Goal: Task Accomplishment & Management: Use online tool/utility

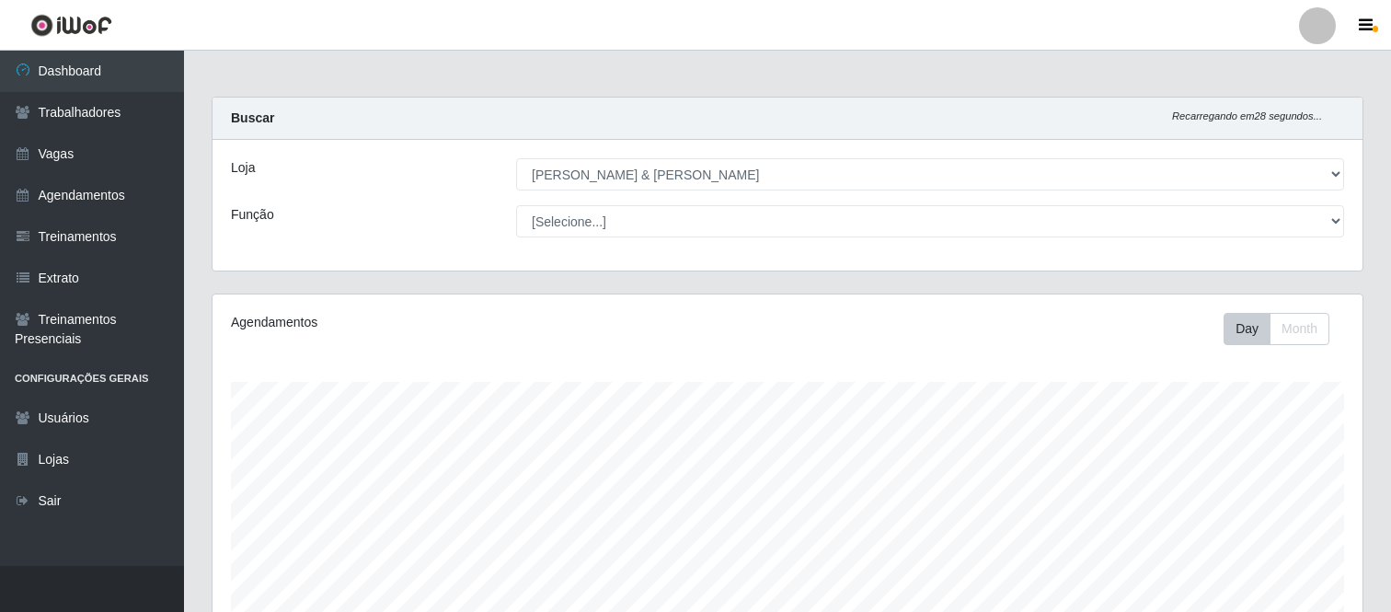
select select "433"
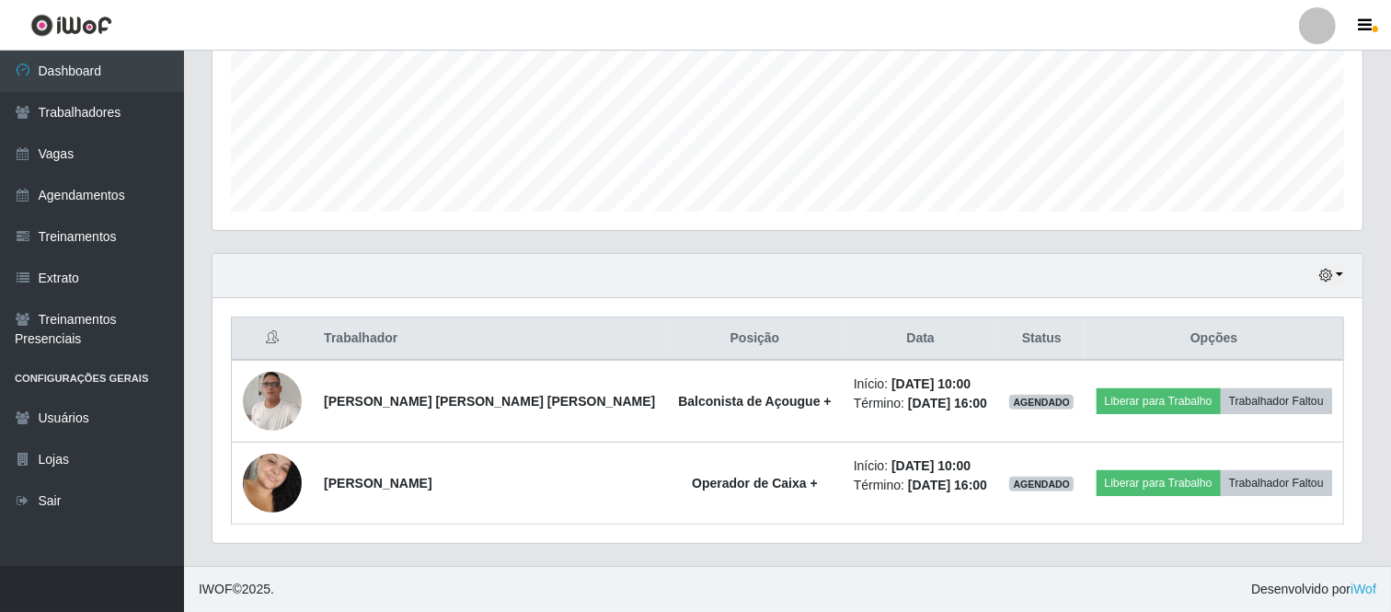
scroll to position [381, 1150]
click at [1341, 272] on button "button" at bounding box center [1331, 275] width 26 height 21
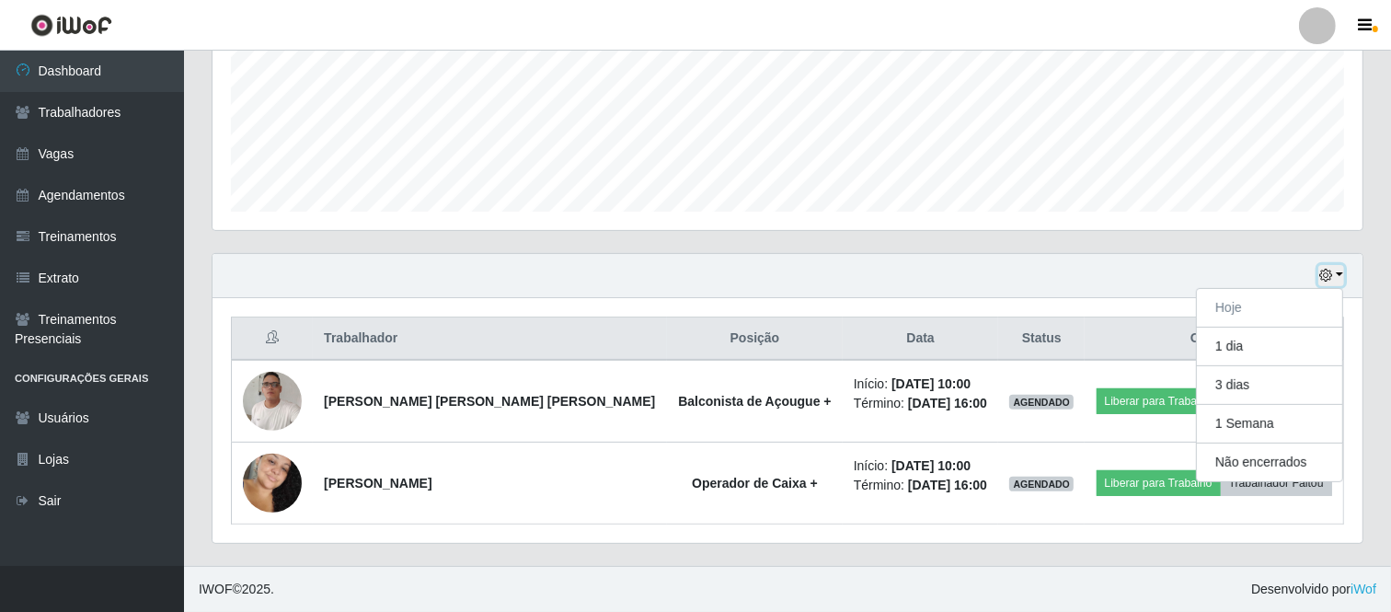
click at [1337, 274] on button "button" at bounding box center [1331, 275] width 26 height 21
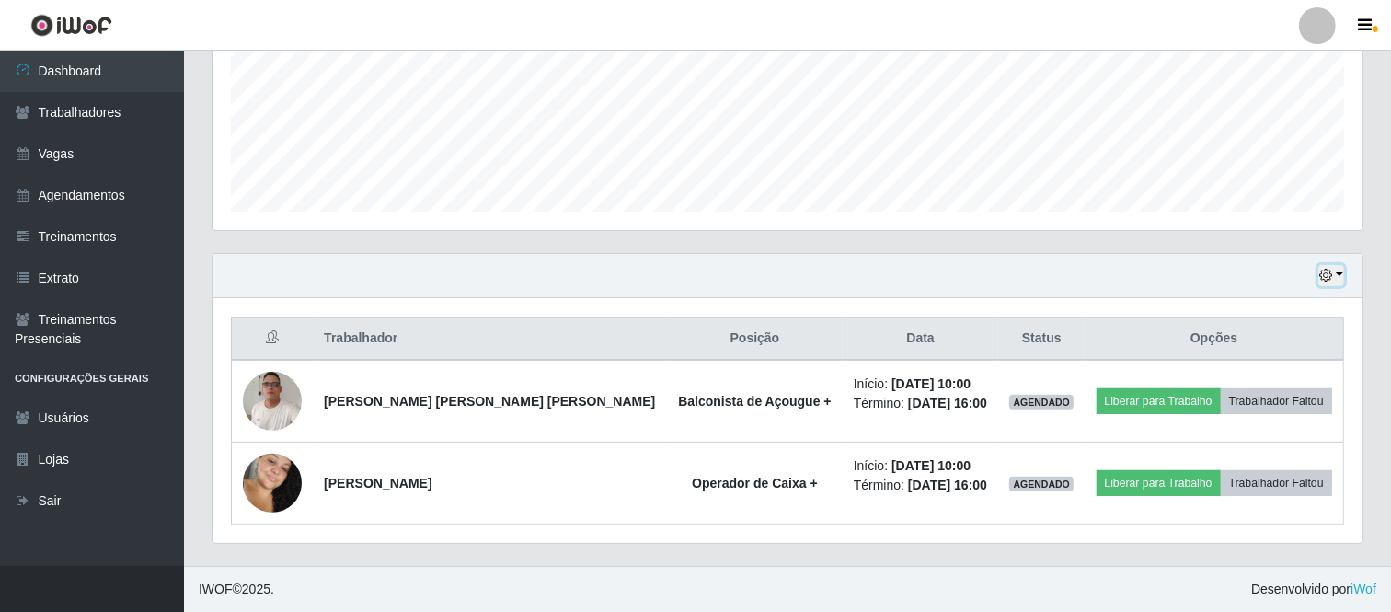
click at [1335, 276] on button "button" at bounding box center [1331, 275] width 26 height 21
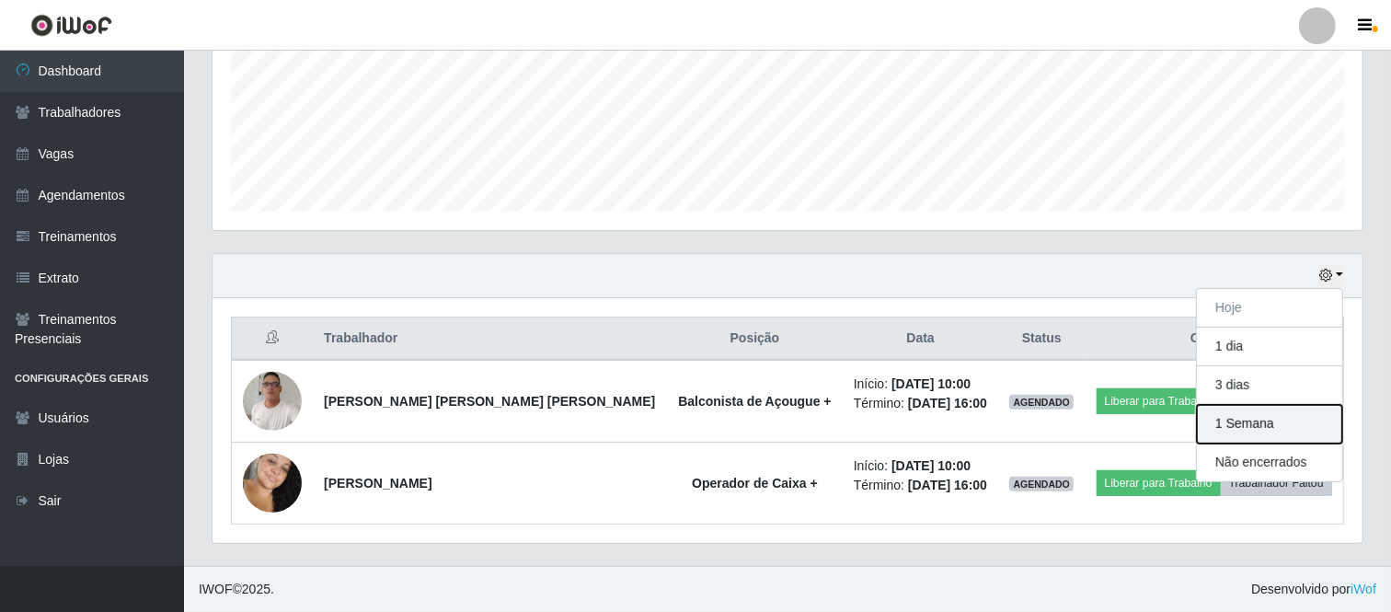
click at [1259, 423] on button "1 Semana" at bounding box center [1269, 424] width 145 height 39
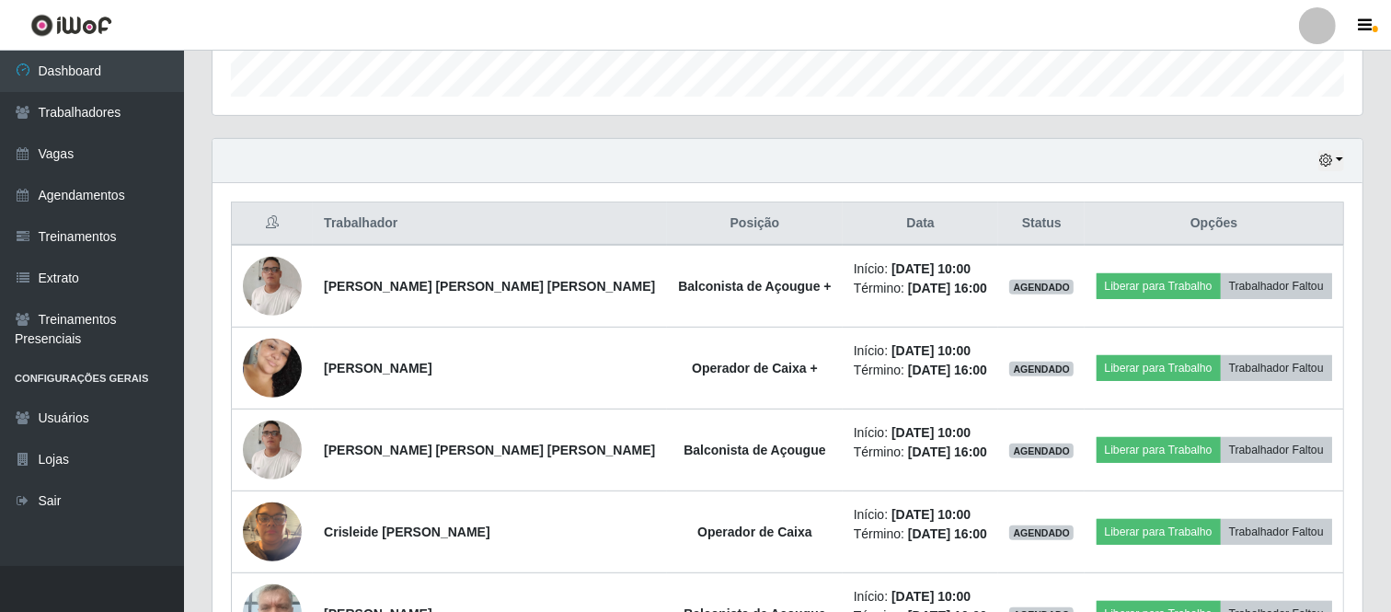
scroll to position [549, 0]
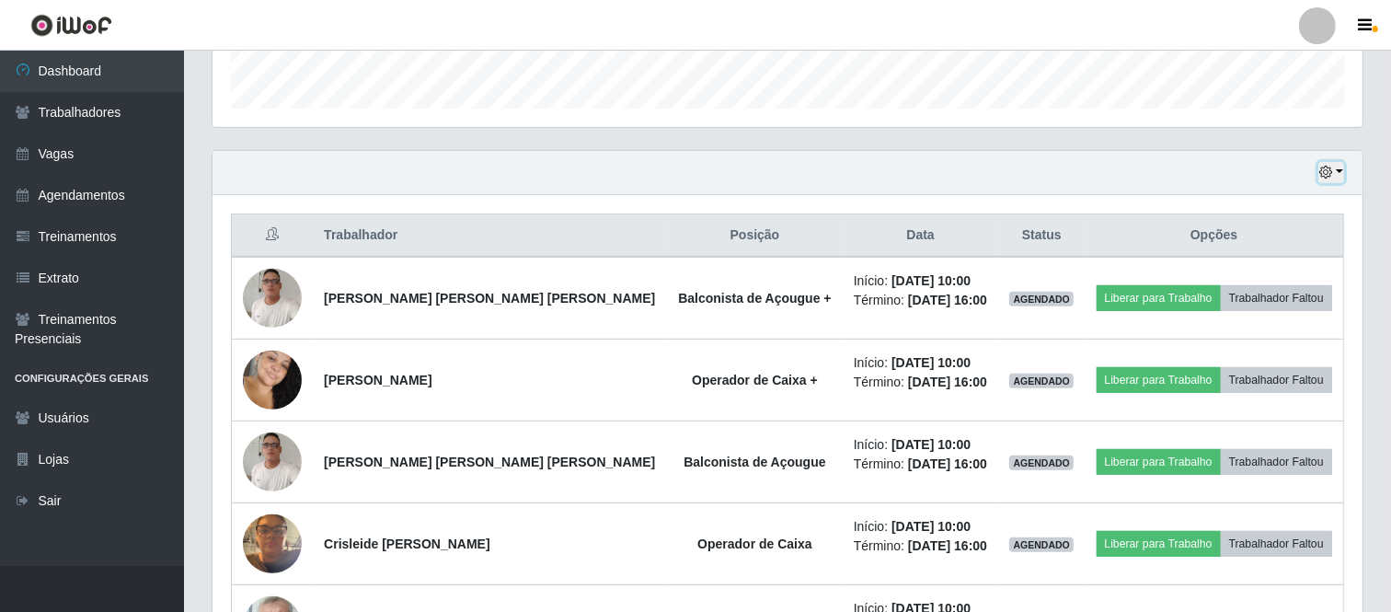
click at [1343, 171] on button "button" at bounding box center [1331, 172] width 26 height 21
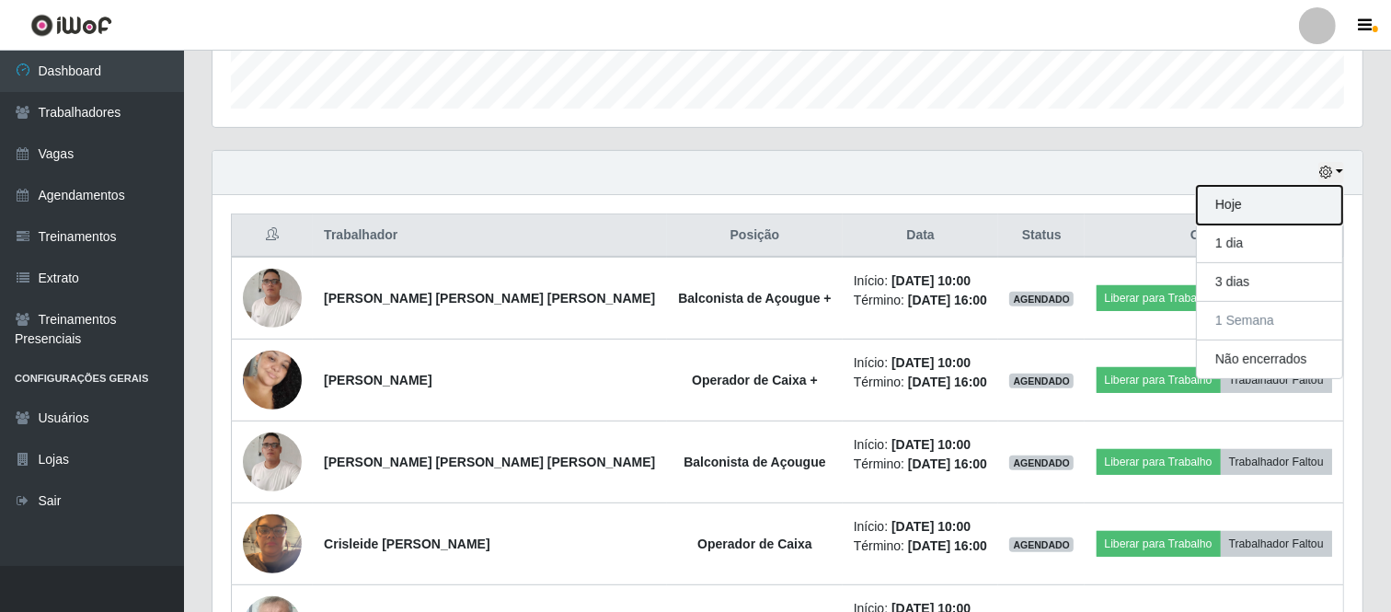
click at [1266, 204] on button "Hoje" at bounding box center [1269, 205] width 145 height 39
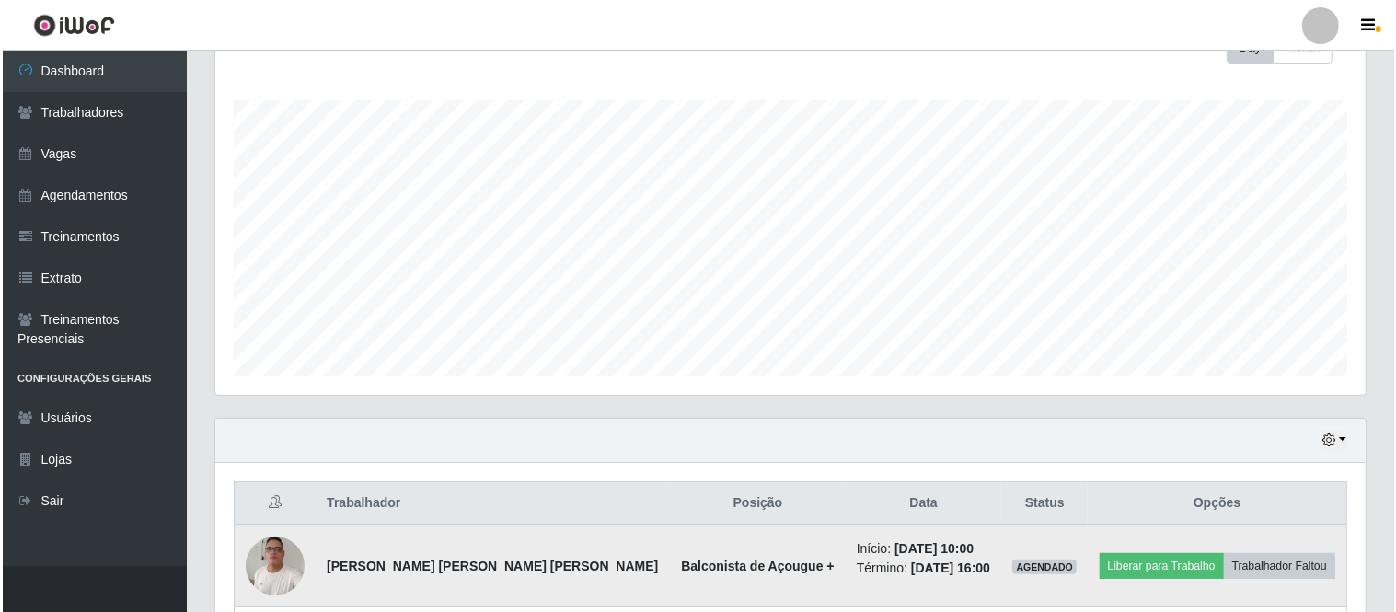
scroll to position [446, 0]
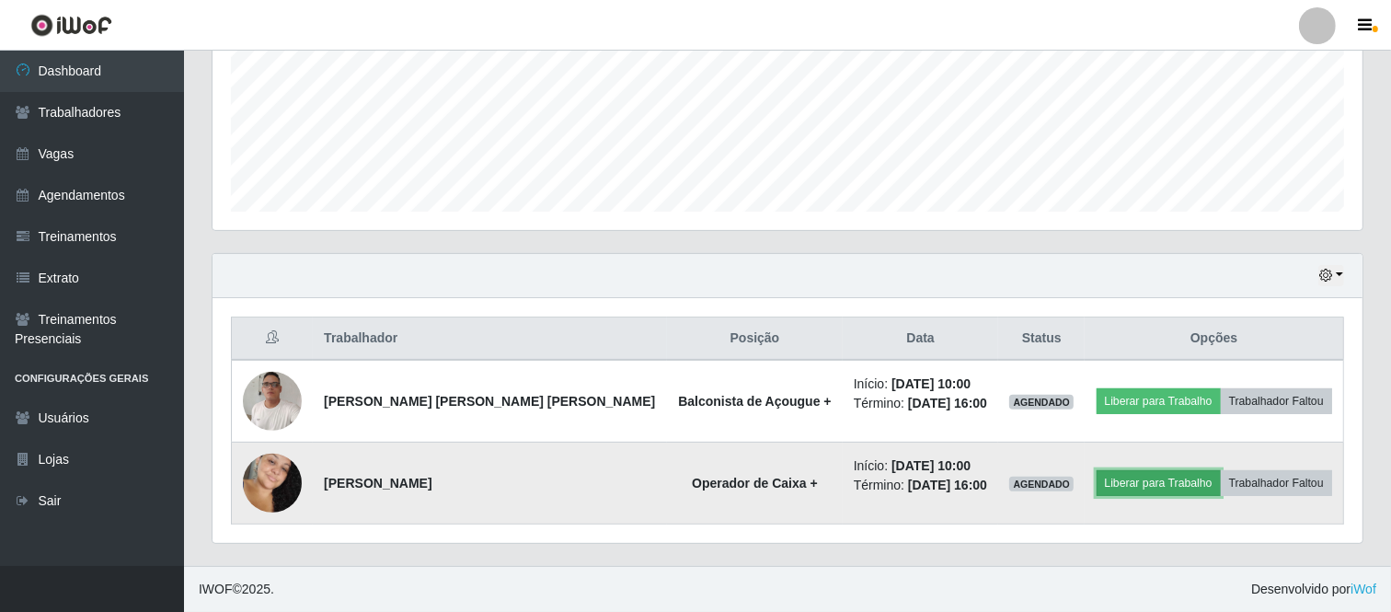
click at [1144, 485] on button "Liberar para Trabalho" at bounding box center [1159, 483] width 124 height 26
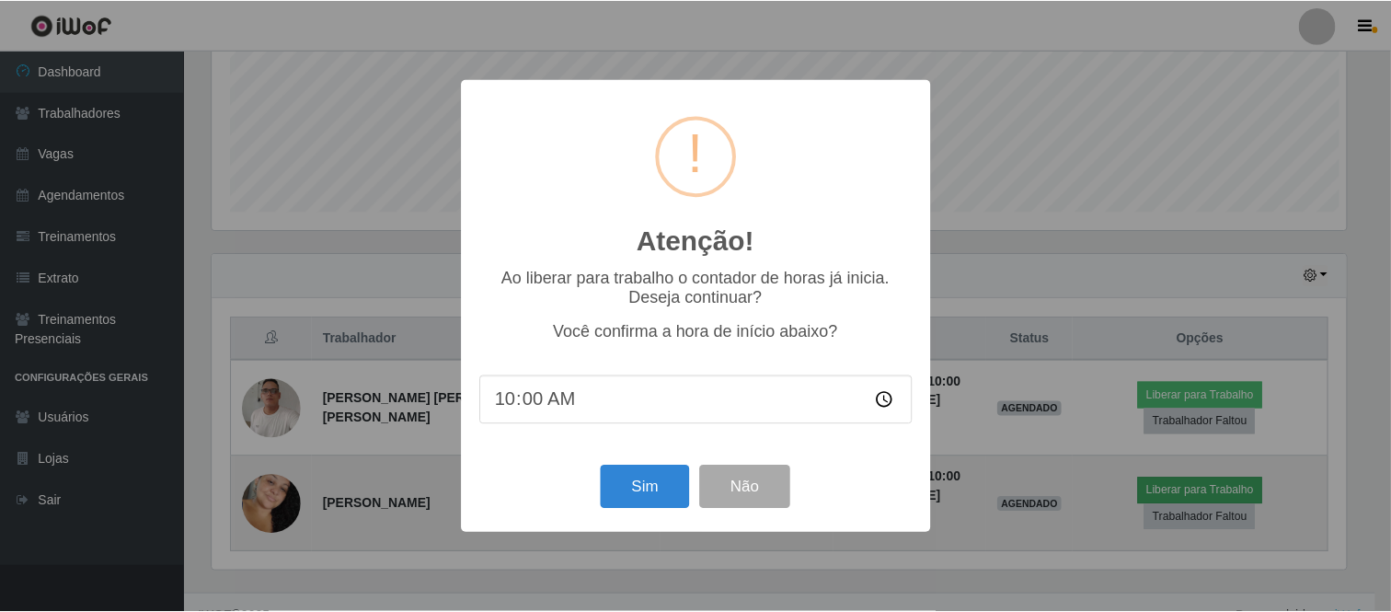
scroll to position [381, 1138]
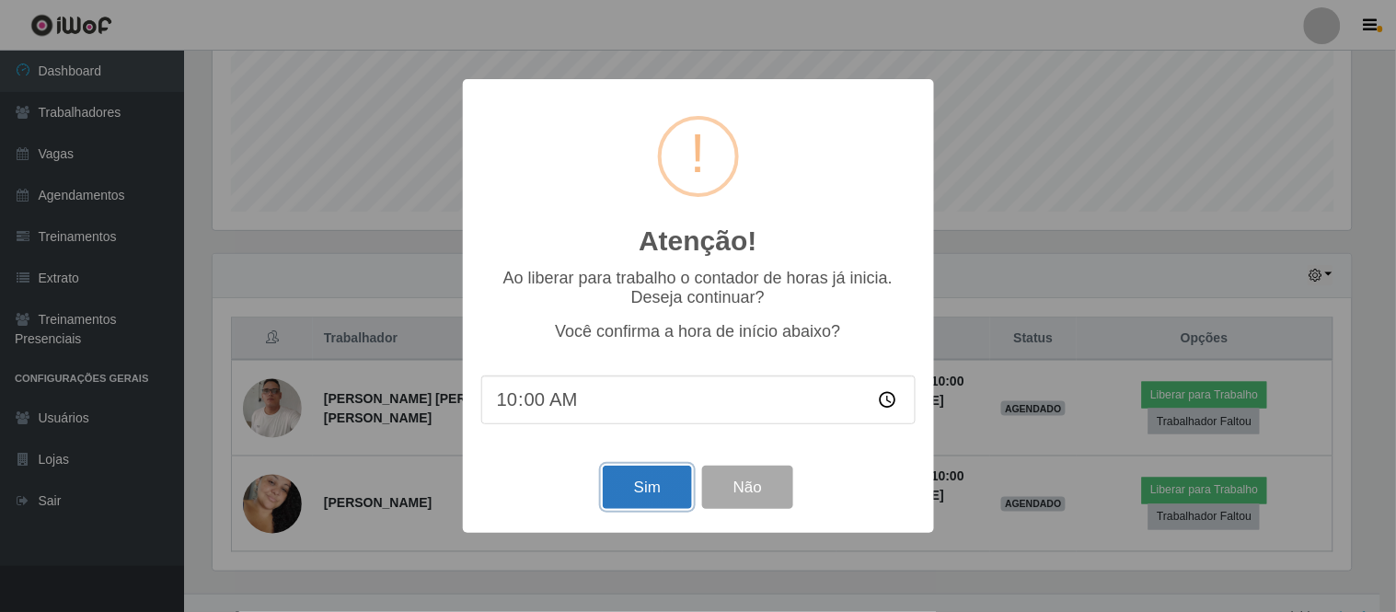
click at [645, 498] on button "Sim" at bounding box center [647, 487] width 89 height 43
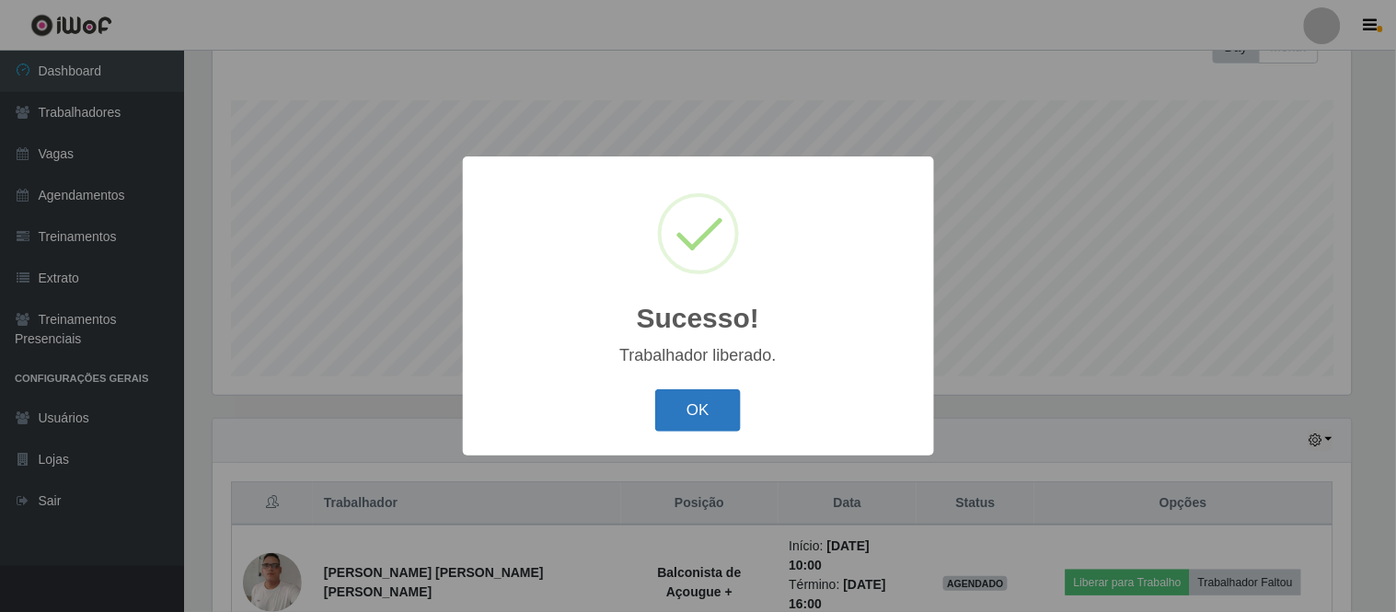
click at [707, 414] on button "OK" at bounding box center [698, 410] width 86 height 43
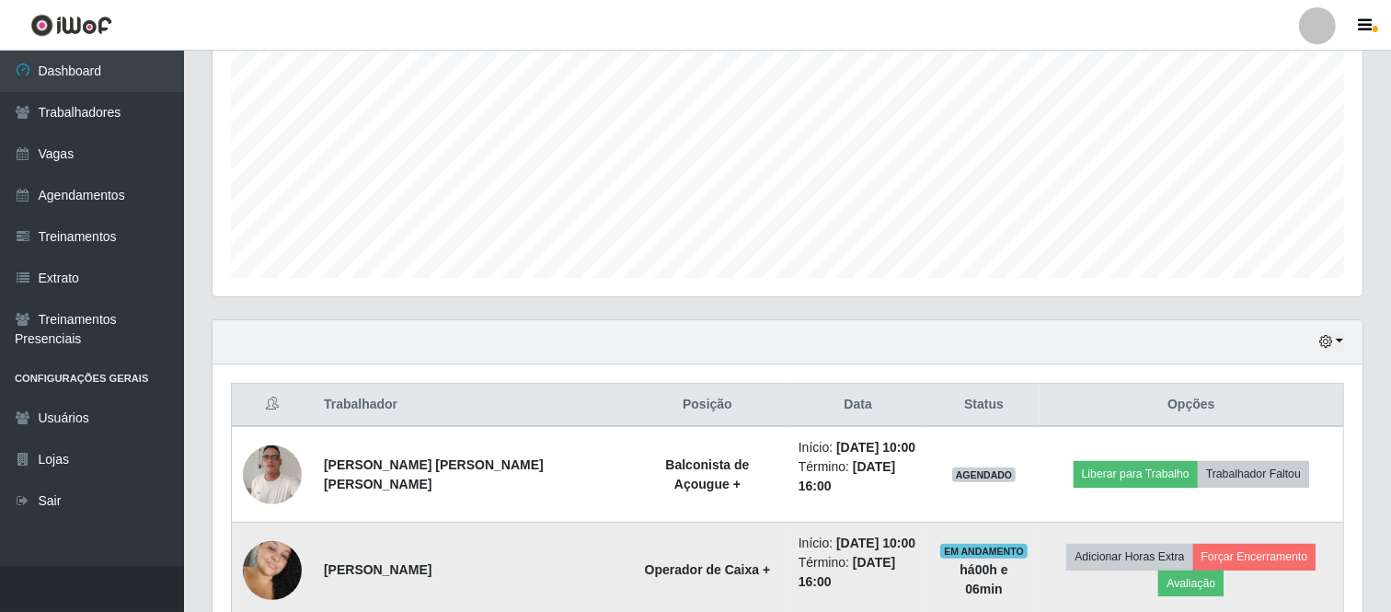
scroll to position [474, 0]
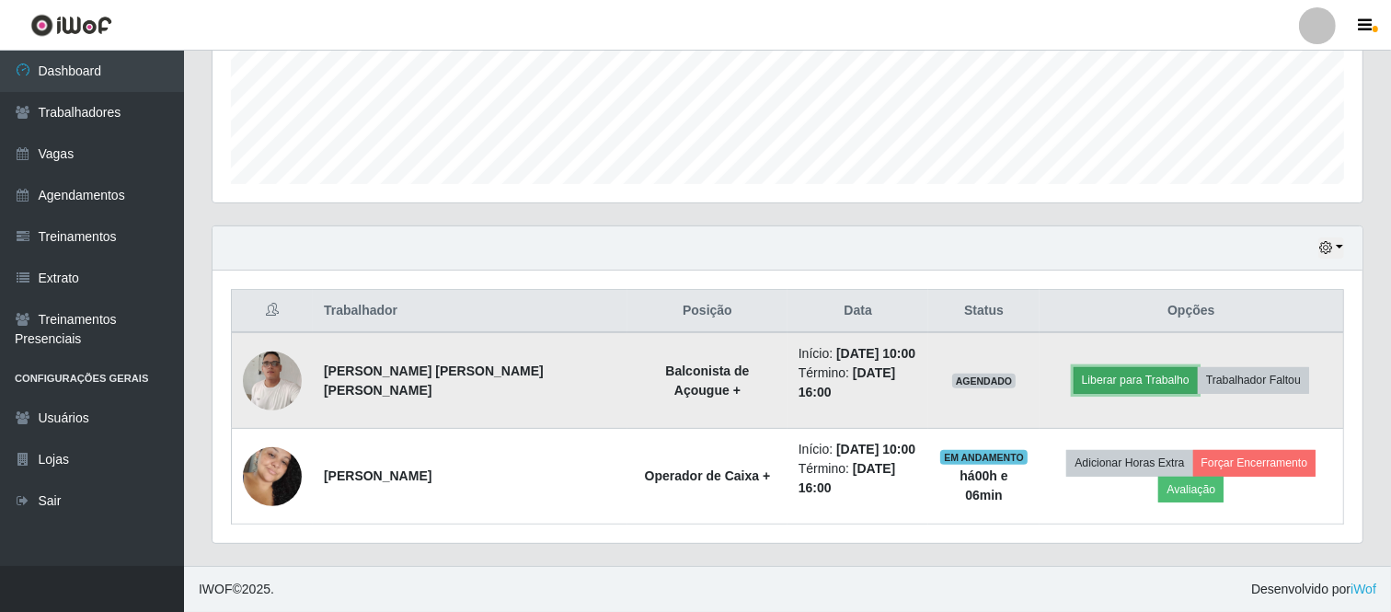
click at [1123, 383] on button "Liberar para Trabalho" at bounding box center [1136, 380] width 124 height 26
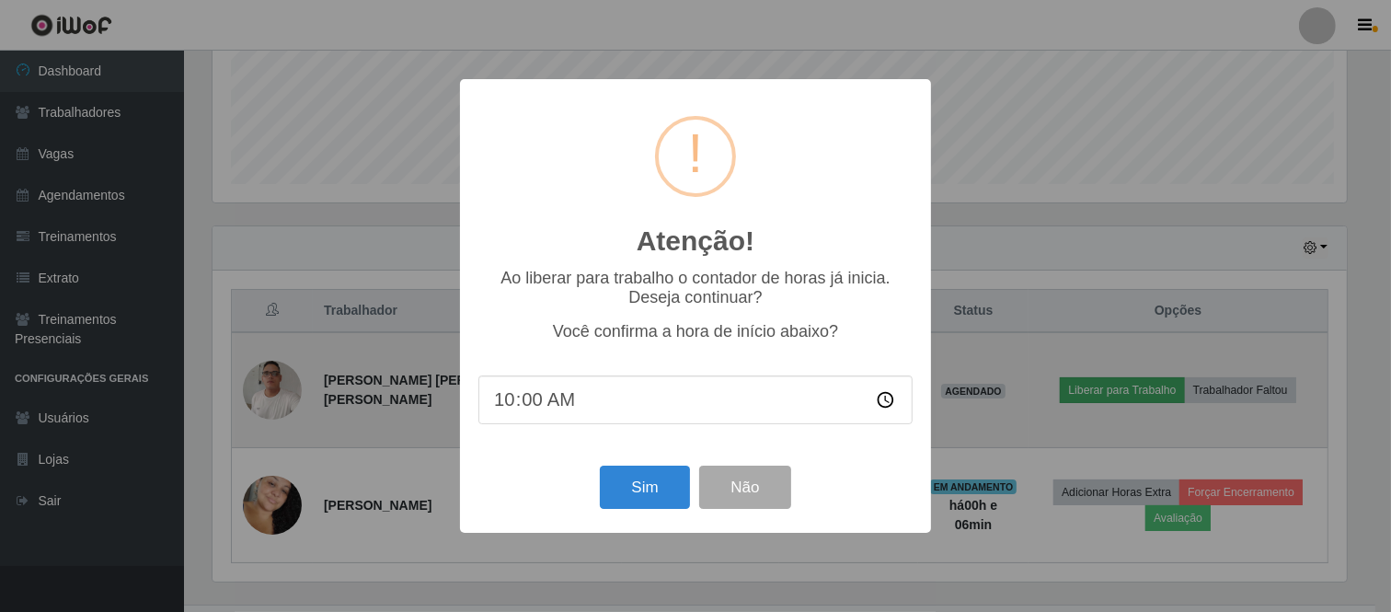
scroll to position [381, 1138]
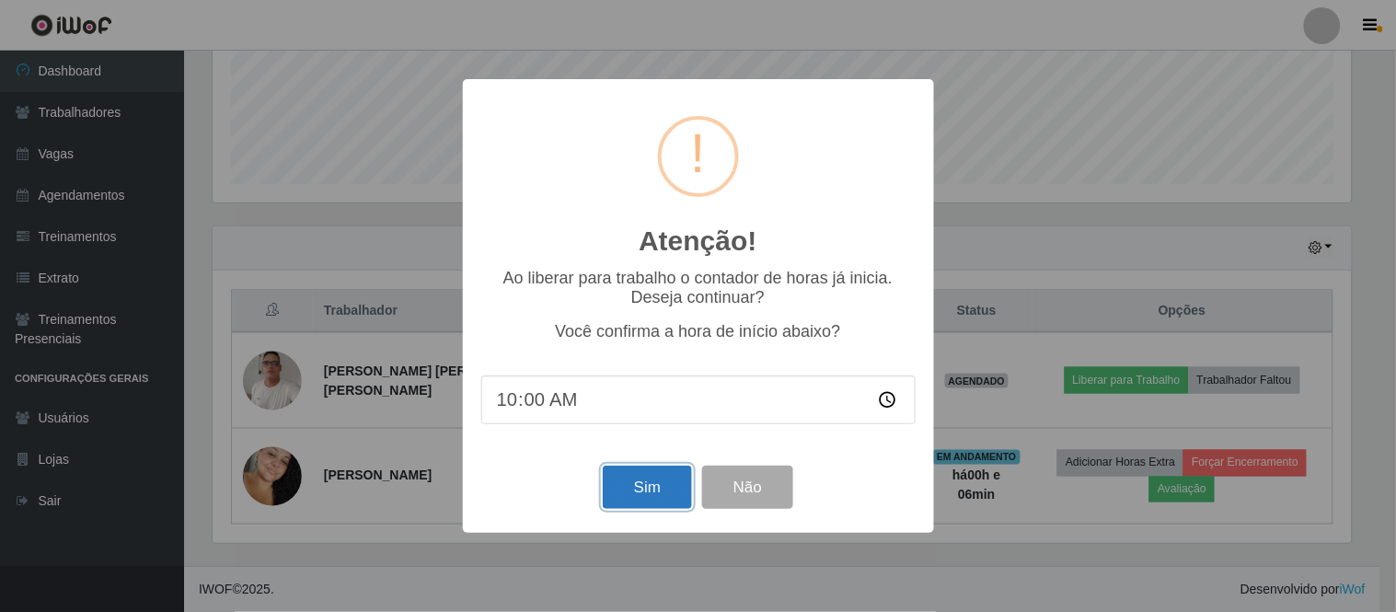
click at [628, 489] on button "Sim" at bounding box center [647, 487] width 89 height 43
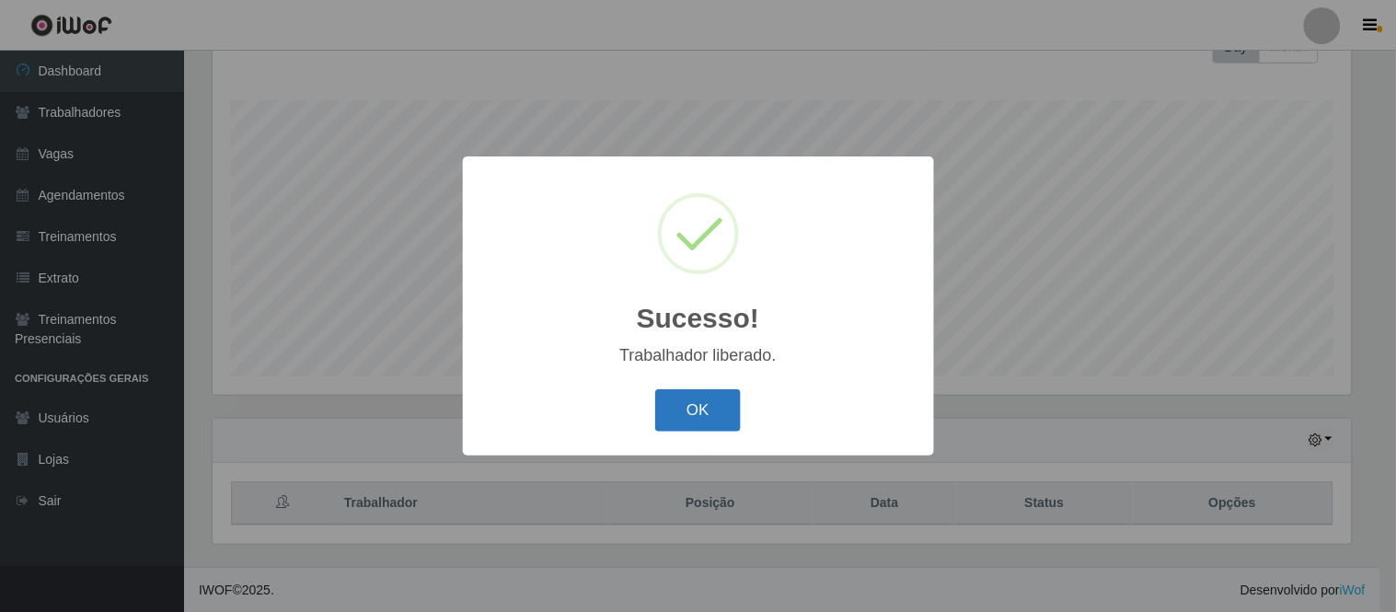
click at [692, 408] on button "OK" at bounding box center [698, 410] width 86 height 43
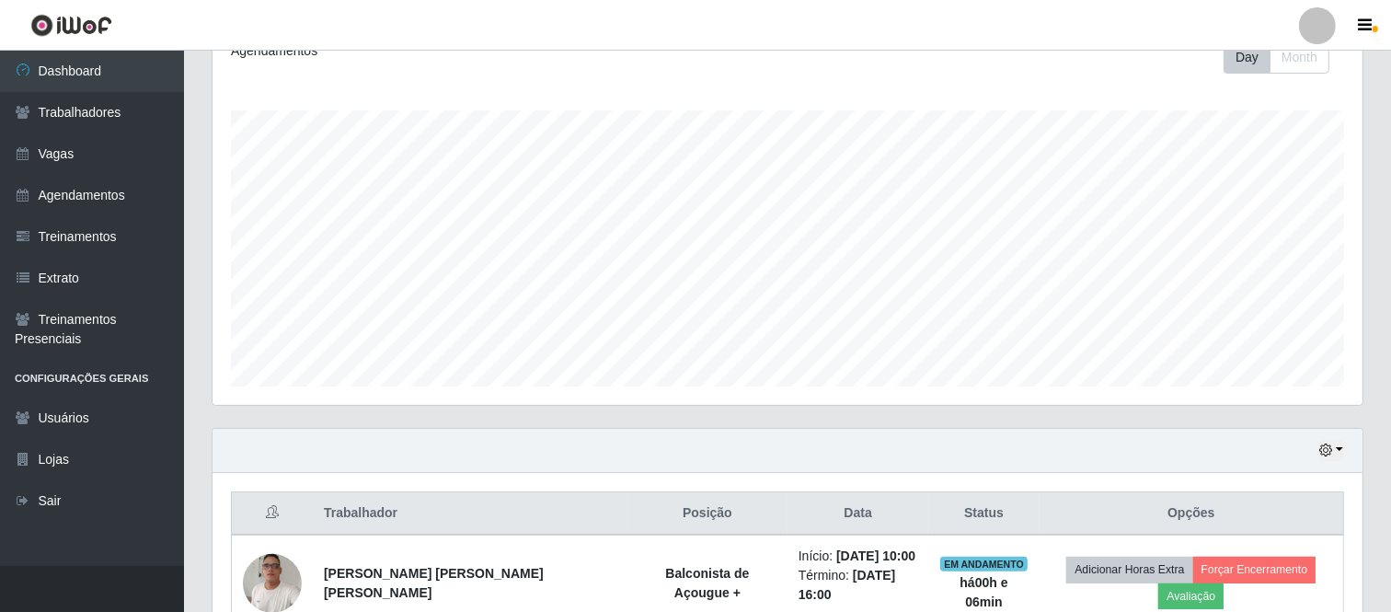
scroll to position [270, 0]
